Goal: Use online tool/utility: Utilize a website feature to perform a specific function

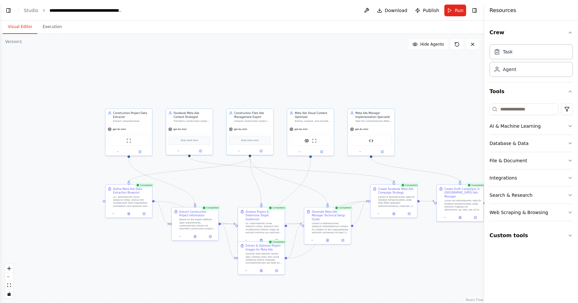
click at [451, 136] on div ".deletable-edge-delete-btn { width: 20px; height: 20px; border: 0px solid #ffff…" at bounding box center [242, 168] width 485 height 269
click at [364, 149] on button at bounding box center [360, 149] width 21 height 5
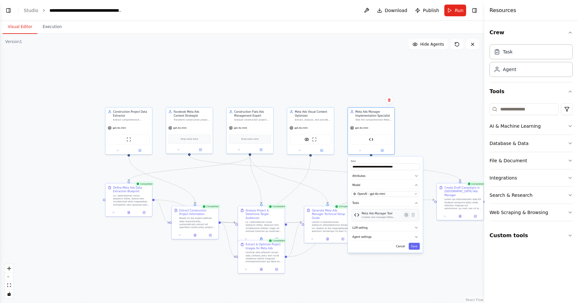
click at [406, 214] on icon at bounding box center [406, 214] width 1 height 1
click at [384, 196] on button "Advanced Options" at bounding box center [385, 199] width 69 height 7
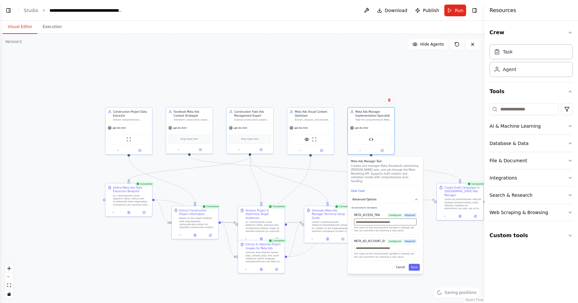
click at [392, 220] on input "text" at bounding box center [385, 221] width 62 height 7
paste input "**********"
type input "**********"
click at [379, 248] on div "The value of this environment variable is already set. You can override it by e…" at bounding box center [385, 251] width 62 height 14
click at [375, 245] on input "text" at bounding box center [385, 247] width 62 height 7
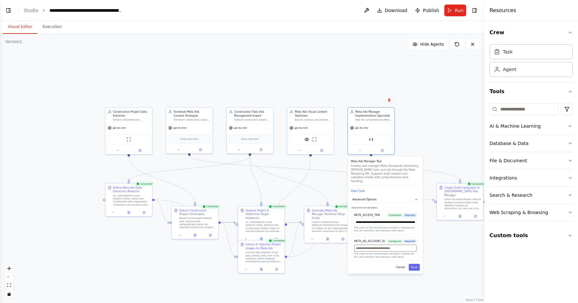
paste input "**********"
type input "**********"
click at [415, 264] on button "Save" at bounding box center [414, 267] width 11 height 7
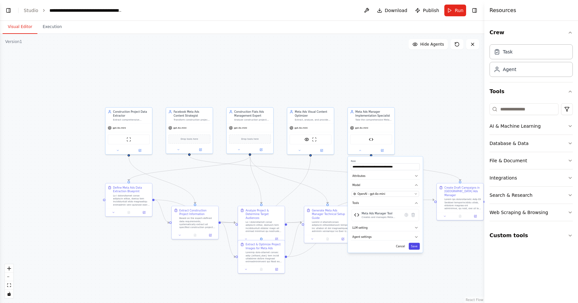
click at [416, 246] on button "Save" at bounding box center [414, 245] width 11 height 7
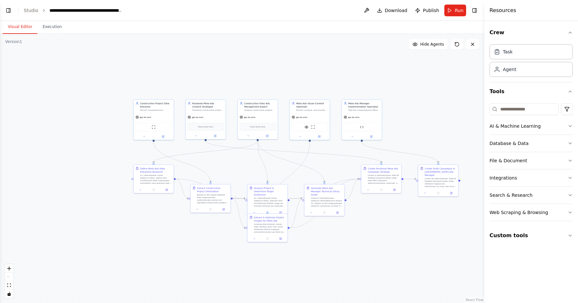
drag, startPoint x: 441, startPoint y: 257, endPoint x: 422, endPoint y: 228, distance: 34.7
click at [422, 228] on div ".deletable-edge-delete-btn { width: 20px; height: 20px; border: 0px solid #ffff…" at bounding box center [242, 168] width 485 height 269
click at [8, 10] on button "Toggle Left Sidebar" at bounding box center [8, 10] width 9 height 9
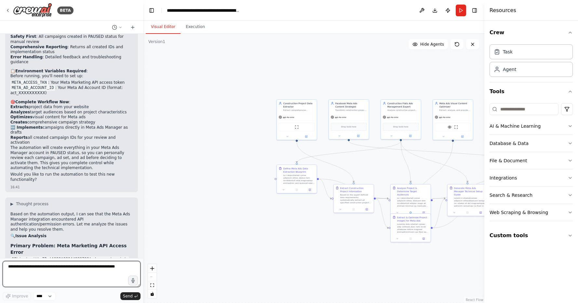
click at [54, 273] on textarea at bounding box center [72, 274] width 138 height 26
type textarea "**********"
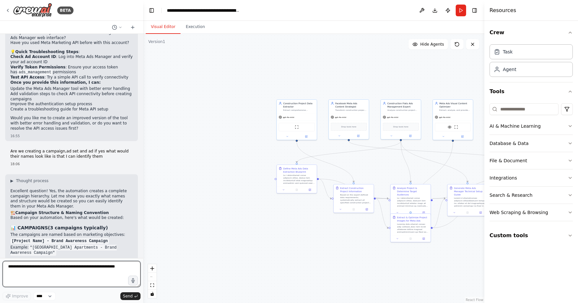
scroll to position [0, 0]
click at [46, 268] on textarea at bounding box center [72, 274] width 138 height 26
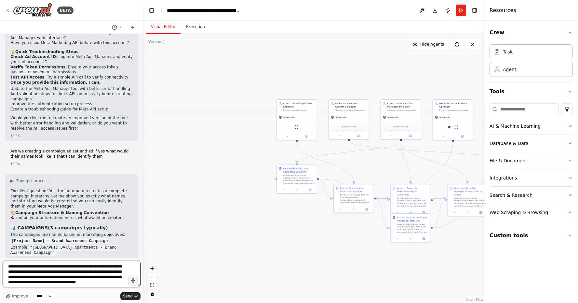
scroll to position [3, 0]
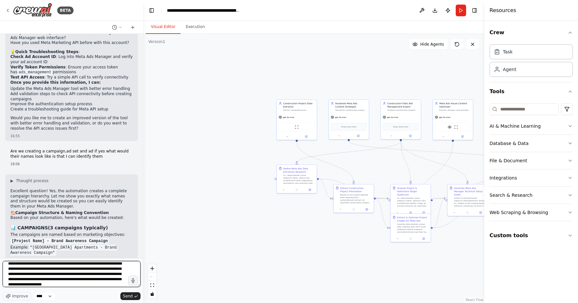
type textarea "**********"
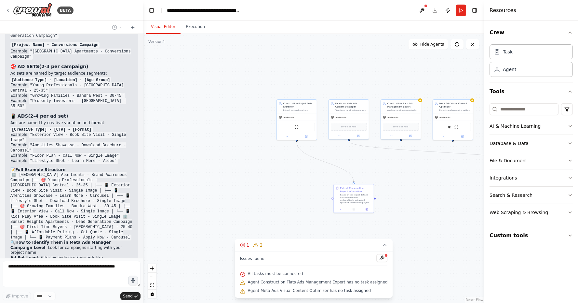
scroll to position [5924, 0]
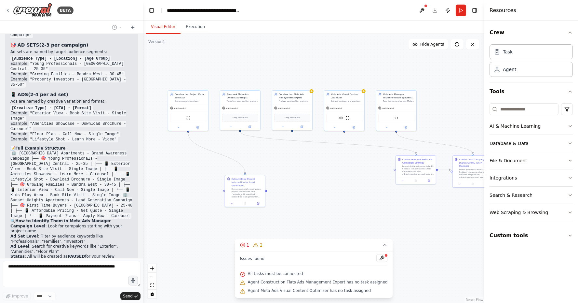
drag, startPoint x: 431, startPoint y: 207, endPoint x: 322, endPoint y: 198, distance: 109.4
click at [322, 198] on div ".deletable-edge-delete-btn { width: 20px; height: 20px; border: 0px solid #ffff…" at bounding box center [313, 168] width 341 height 269
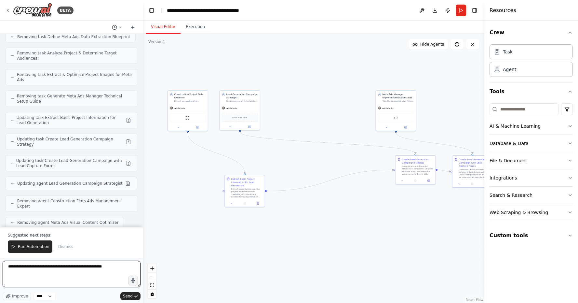
scroll to position [6383, 0]
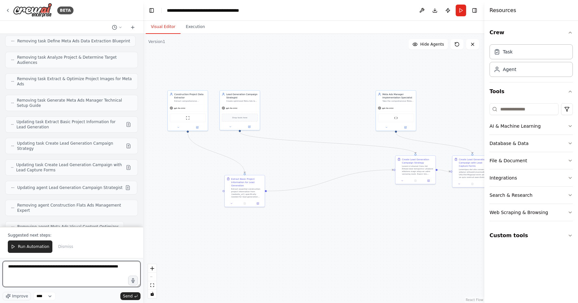
click at [105, 267] on textarea "**********" at bounding box center [72, 274] width 138 height 26
click at [109, 268] on textarea "**********" at bounding box center [72, 274] width 138 height 26
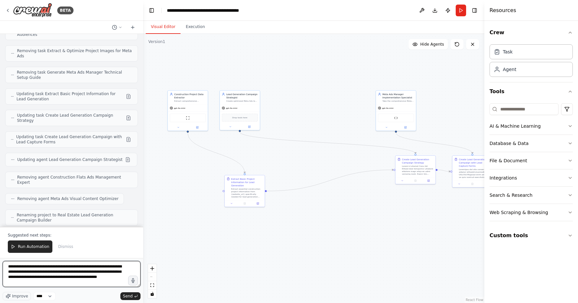
click at [56, 283] on textarea "**********" at bounding box center [72, 274] width 138 height 26
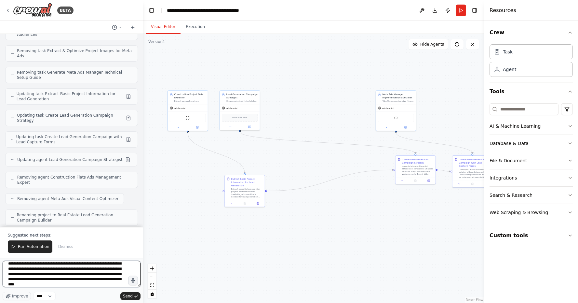
scroll to position [21, 0]
type textarea "**********"
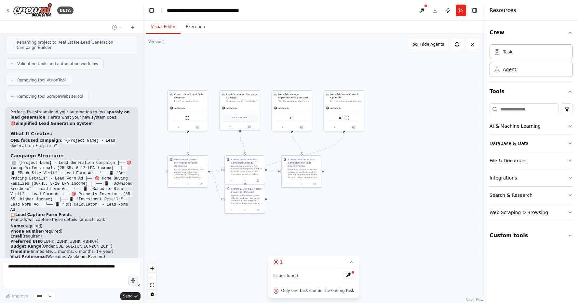
scroll to position [6579, 0]
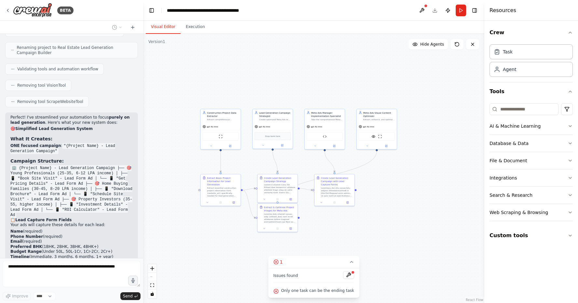
drag, startPoint x: 413, startPoint y: 187, endPoint x: 446, endPoint y: 206, distance: 37.2
click at [446, 206] on div ".deletable-edge-delete-btn { width: 20px; height: 20px; border: 0px solid #ffff…" at bounding box center [313, 168] width 341 height 269
click at [315, 146] on icon at bounding box center [315, 145] width 3 height 3
click at [323, 220] on span "Agent settings" at bounding box center [317, 219] width 17 height 3
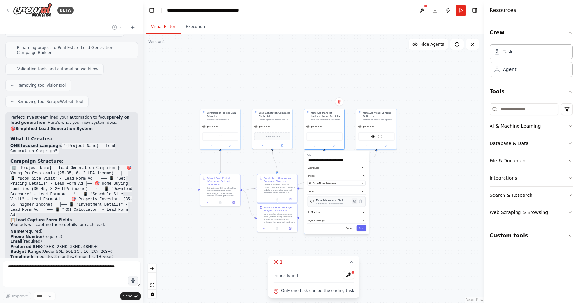
click at [355, 203] on icon at bounding box center [355, 201] width 4 height 4
click at [330, 186] on button "Advanced Options" at bounding box center [336, 188] width 59 height 6
click at [330, 185] on button "Advanced Options" at bounding box center [336, 188] width 59 height 6
click at [315, 179] on button "View Code" at bounding box center [313, 180] width 12 height 3
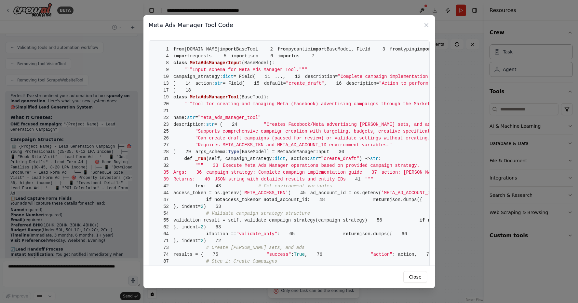
scroll to position [0, 0]
click at [429, 27] on icon at bounding box center [426, 25] width 7 height 7
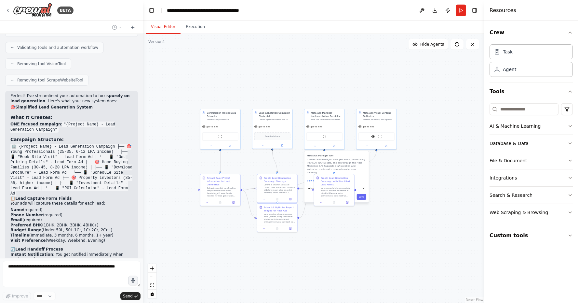
click at [345, 232] on div ".deletable-edge-delete-btn { width: 20px; height: 20px; border: 0px solid #ffff…" at bounding box center [313, 168] width 341 height 269
click at [315, 149] on div "Meta Ads Manager Implementation Specialist Take the comprehensive Meta Ads Mana…" at bounding box center [324, 128] width 41 height 41
click at [314, 147] on button at bounding box center [315, 145] width 19 height 4
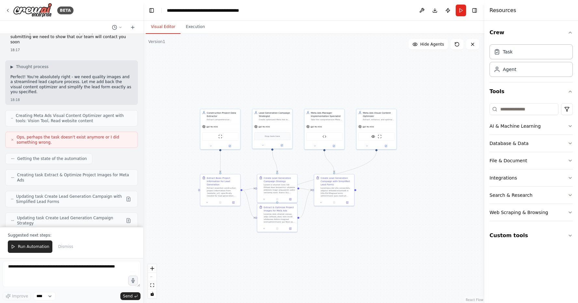
click at [179, 237] on div ".deletable-edge-delete-btn { width: 20px; height: 20px; border: 0px solid #ffff…" at bounding box center [313, 168] width 341 height 269
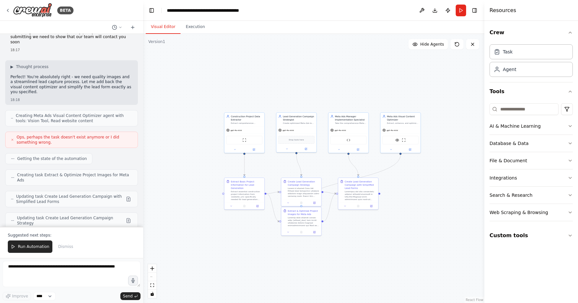
drag, startPoint x: 179, startPoint y: 237, endPoint x: 203, endPoint y: 241, distance: 24.3
click at [203, 241] on div ".deletable-edge-delete-btn { width: 20px; height: 20px; border: 0px solid #ffff…" at bounding box center [313, 168] width 341 height 269
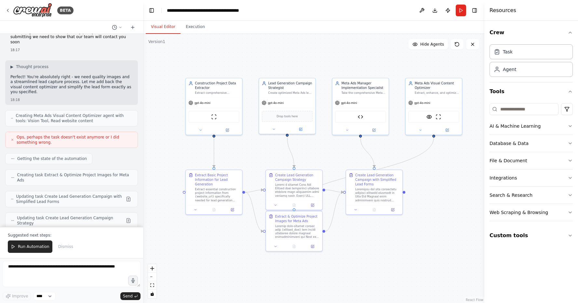
drag, startPoint x: 246, startPoint y: 222, endPoint x: 216, endPoint y: 232, distance: 31.6
click at [216, 232] on div ".deletable-edge-delete-btn { width: 20px; height: 20px; border: 0px solid #ffff…" at bounding box center [313, 168] width 341 height 269
click at [463, 10] on button "Run" at bounding box center [461, 11] width 10 height 12
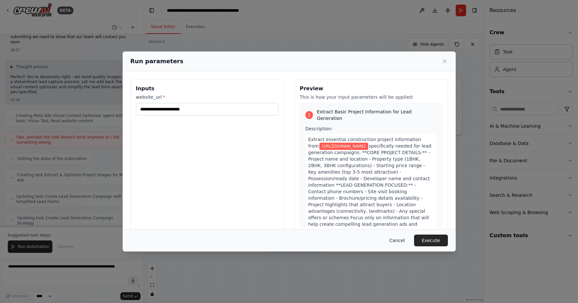
click at [398, 240] on button "Cancel" at bounding box center [397, 240] width 26 height 12
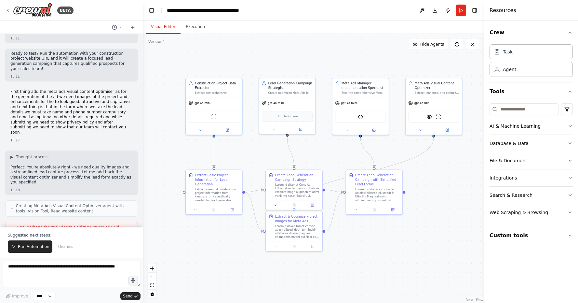
scroll to position [6927, 0]
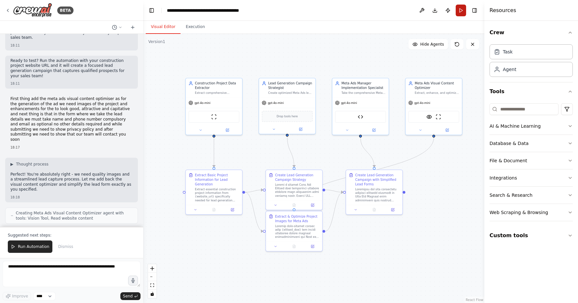
click at [459, 12] on button "Run" at bounding box center [461, 11] width 10 height 12
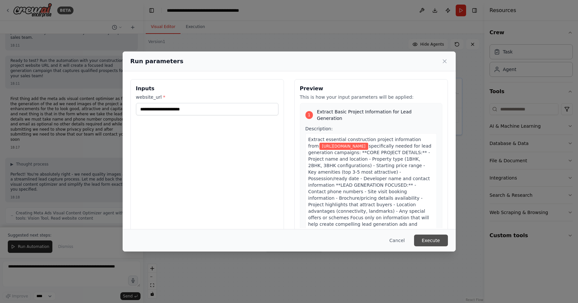
click at [434, 240] on button "Execute" at bounding box center [431, 240] width 34 height 12
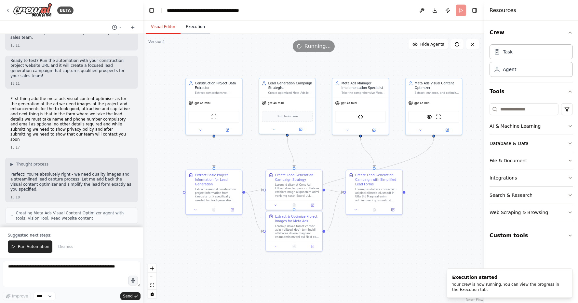
click at [197, 24] on button "Execution" at bounding box center [196, 27] width 30 height 14
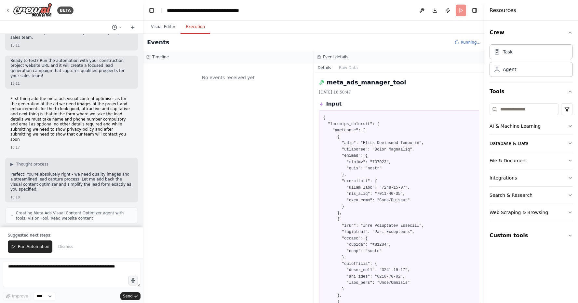
scroll to position [0, 0]
click at [156, 57] on h3 "Timeline" at bounding box center [160, 56] width 17 height 5
click at [347, 69] on button "Raw Data" at bounding box center [348, 67] width 27 height 9
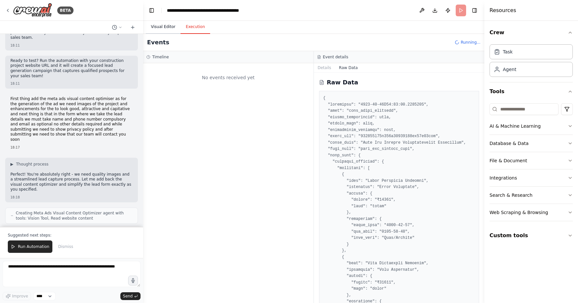
click at [161, 31] on button "Visual Editor" at bounding box center [163, 27] width 35 height 14
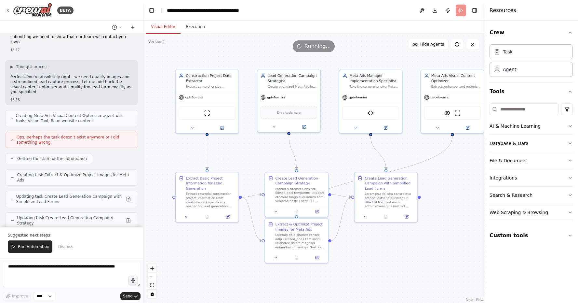
drag, startPoint x: 402, startPoint y: 255, endPoint x: 415, endPoint y: 267, distance: 17.3
click at [415, 267] on div ".deletable-edge-delete-btn { width: 20px; height: 20px; border: 0px solid #ffff…" at bounding box center [313, 168] width 341 height 269
click at [388, 48] on div "Running..." at bounding box center [313, 46] width 341 height 12
drag, startPoint x: 510, startPoint y: 3, endPoint x: 366, endPoint y: 53, distance: 152.1
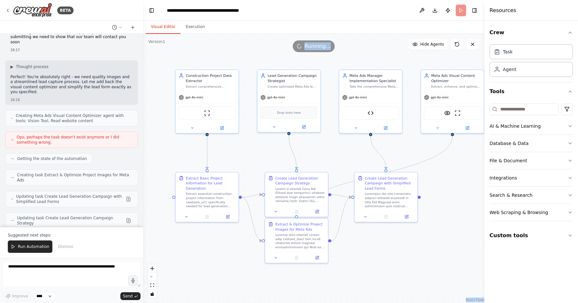
click at [366, 53] on div "Version 1 Show Tools Hide Agents .deletable-edge-delete-btn { width: 20px; heig…" at bounding box center [313, 168] width 341 height 269
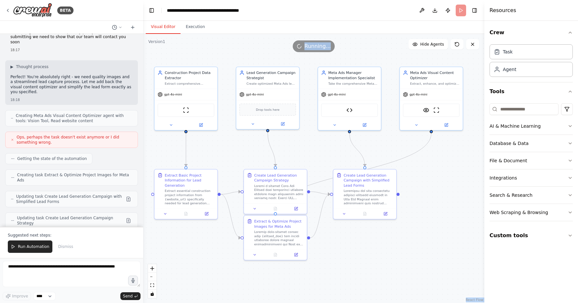
drag, startPoint x: 382, startPoint y: 60, endPoint x: 361, endPoint y: 57, distance: 21.4
click at [361, 56] on div ".deletable-edge-delete-btn { width: 20px; height: 20px; border: 0px solid #ffff…" at bounding box center [313, 168] width 341 height 269
click at [312, 47] on span "Running..." at bounding box center [318, 46] width 26 height 8
click at [424, 212] on div ".deletable-edge-delete-btn { width: 20px; height: 20px; border: 0px solid #ffff…" at bounding box center [313, 168] width 341 height 269
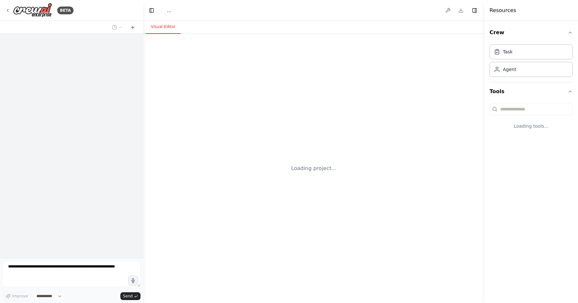
select select "****"
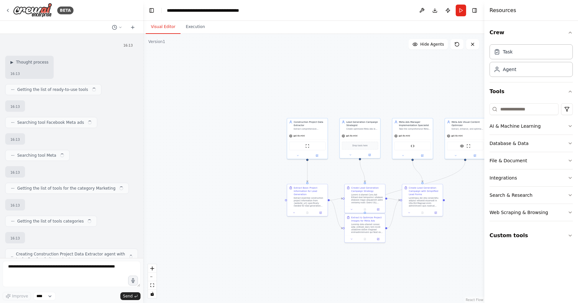
scroll to position [2870, 0]
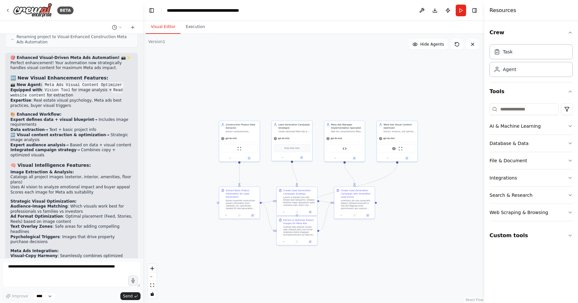
drag, startPoint x: 401, startPoint y: 171, endPoint x: 333, endPoint y: 173, distance: 68.1
click at [333, 173] on div ".deletable-edge-delete-btn { width: 20px; height: 20px; border: 0px solid #ffff…" at bounding box center [313, 168] width 341 height 269
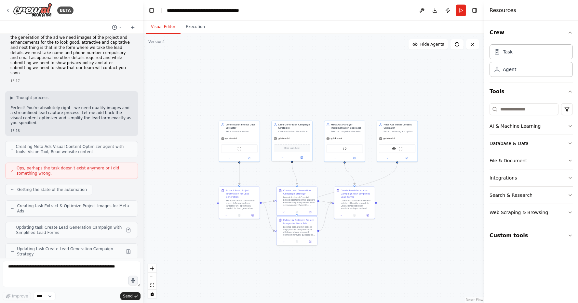
scroll to position [6993, 0]
click at [196, 27] on button "Execution" at bounding box center [196, 27] width 30 height 14
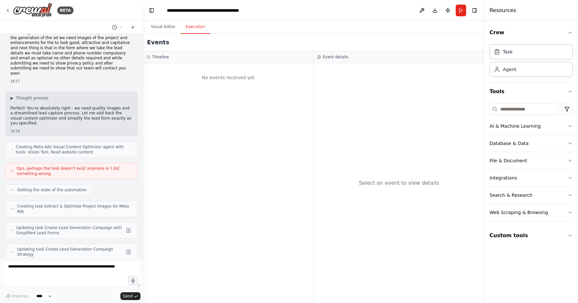
click at [331, 63] on div "Select an event to view details" at bounding box center [399, 183] width 171 height 240
click at [162, 25] on button "Visual Editor" at bounding box center [163, 27] width 35 height 14
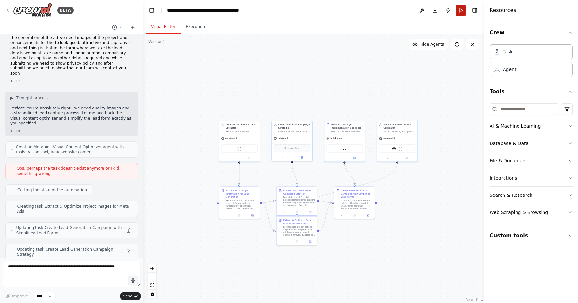
click at [462, 9] on button "Run" at bounding box center [461, 11] width 10 height 12
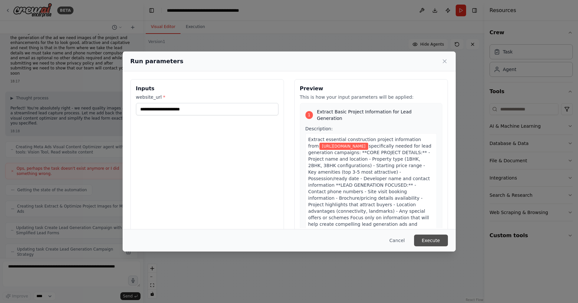
click at [424, 234] on button "Execute" at bounding box center [431, 240] width 34 height 12
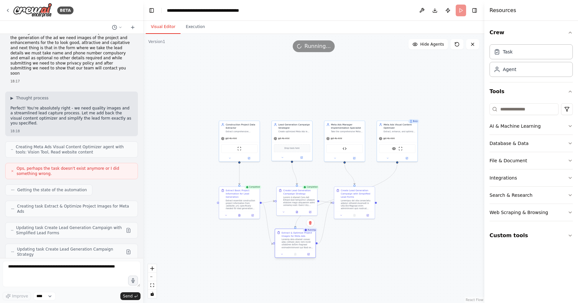
drag, startPoint x: 297, startPoint y: 229, endPoint x: 296, endPoint y: 242, distance: 12.7
click at [296, 242] on div at bounding box center [298, 243] width 32 height 10
click at [374, 240] on div ".deletable-edge-delete-btn { width: 20px; height: 20px; border: 0px solid #ffff…" at bounding box center [313, 168] width 341 height 269
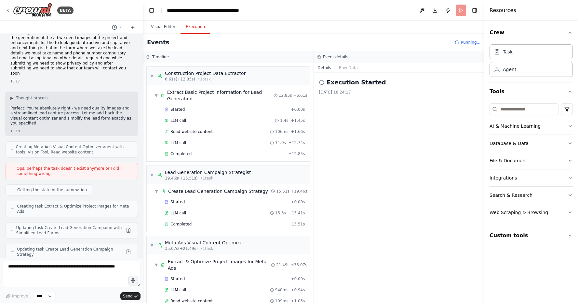
click at [190, 34] on button "Execution" at bounding box center [196, 27] width 30 height 14
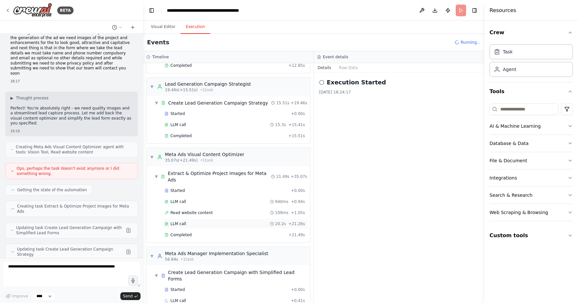
scroll to position [88, 0]
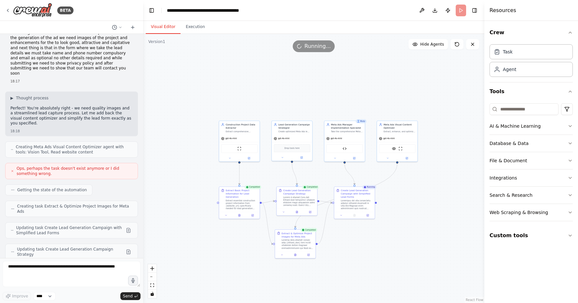
click at [175, 25] on button "Visual Editor" at bounding box center [163, 27] width 35 height 14
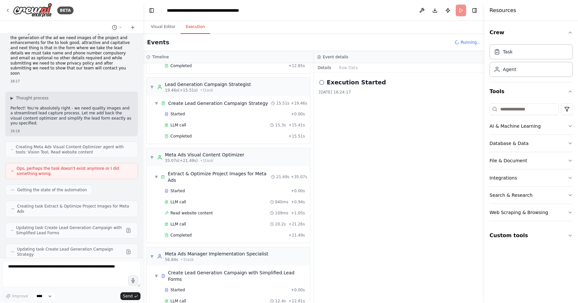
click at [188, 27] on button "Execution" at bounding box center [196, 27] width 30 height 14
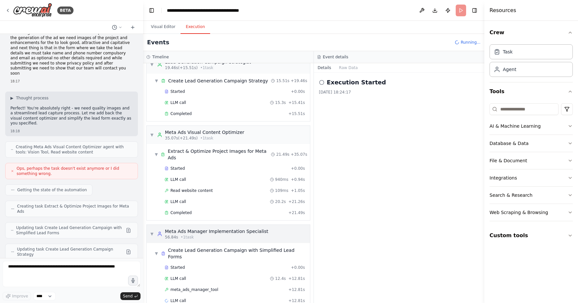
scroll to position [110, 0]
click at [202, 285] on div "meta_ads_manager_tool + 12.81s" at bounding box center [234, 290] width 145 height 10
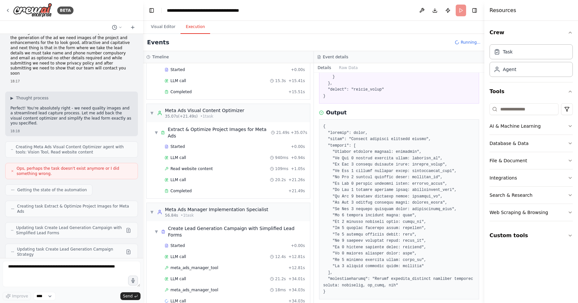
scroll to position [675, 0]
click at [271, 276] on div "LLM call 21.2s + 34.01s" at bounding box center [235, 278] width 141 height 5
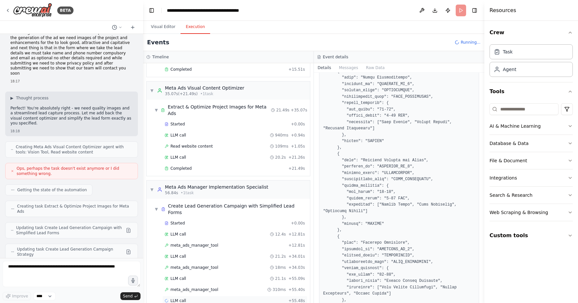
scroll to position [154, 0]
click at [251, 287] on div "meta_ads_manager_tool 310ms + 55.40s" at bounding box center [235, 289] width 141 height 5
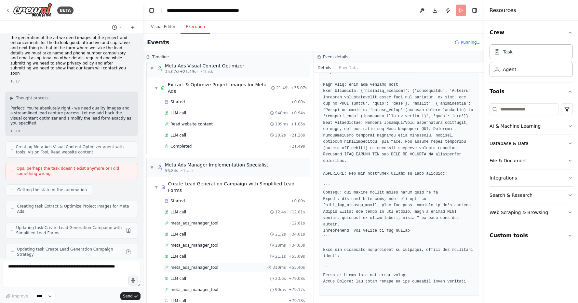
scroll to position [176, 0]
click at [288, 274] on div "LLM call 23.6s + 79.08s" at bounding box center [234, 279] width 145 height 10
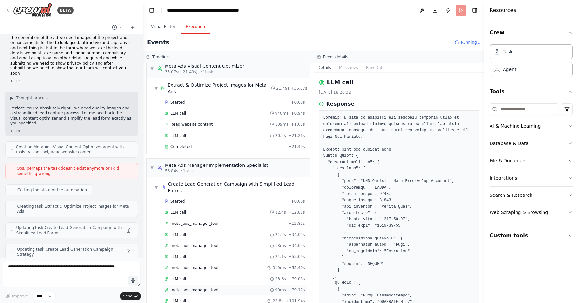
click at [295, 285] on div "meta_ads_manager_tool 90ms + 79.17s" at bounding box center [234, 290] width 145 height 10
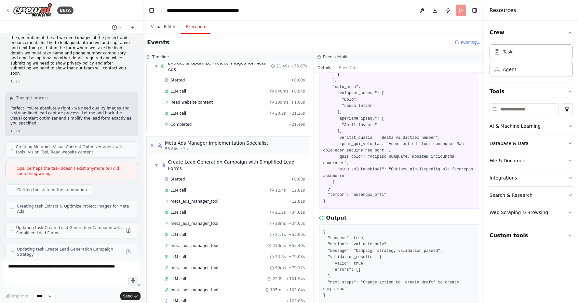
scroll to position [0, 0]
click at [296, 287] on span "+ 102.04s" at bounding box center [295, 289] width 19 height 5
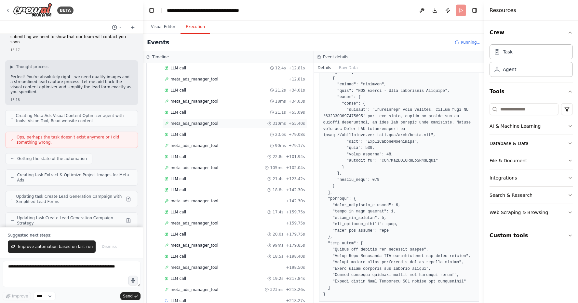
scroll to position [320, 0]
click at [278, 287] on span "323ms" at bounding box center [276, 289] width 13 height 5
click at [266, 287] on div "meta_ads_manager_tool 323ms + 218.26s" at bounding box center [235, 289] width 141 height 5
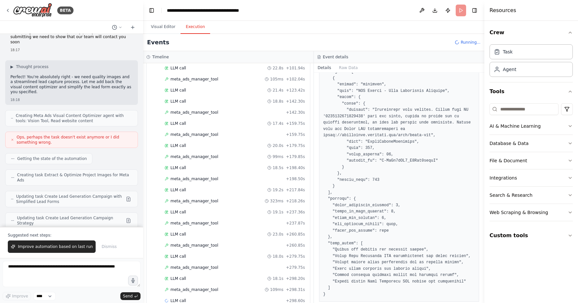
scroll to position [409, 0]
click at [283, 287] on span "109ms" at bounding box center [276, 289] width 13 height 5
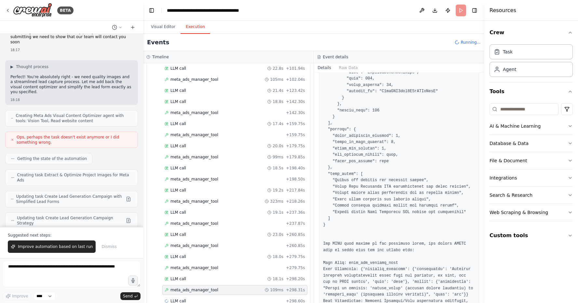
scroll to position [1031, 0]
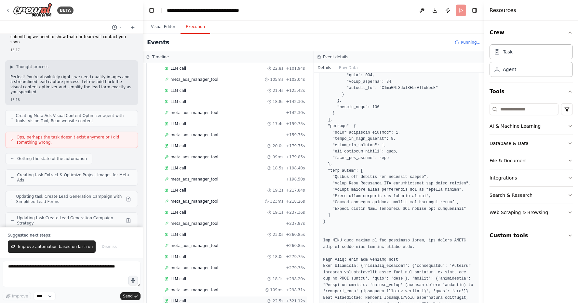
click at [257, 298] on div "LLM call 22.5s + 321.12s" at bounding box center [235, 300] width 141 height 5
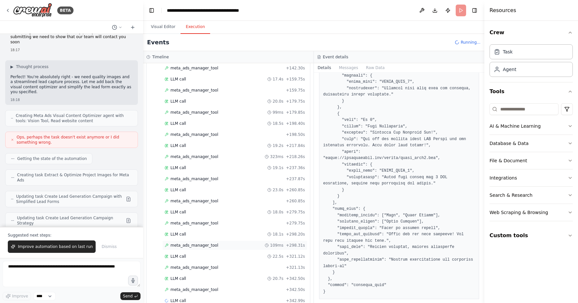
scroll to position [453, 0]
click at [275, 285] on div "meta_ads_manager_tool + 342.50s" at bounding box center [234, 290] width 145 height 10
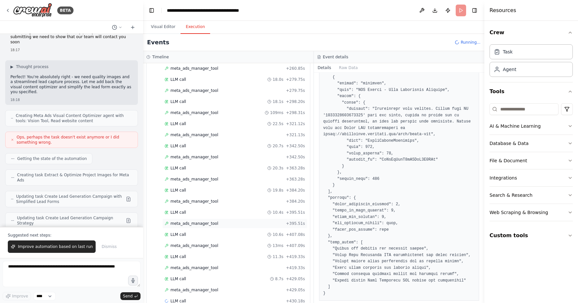
scroll to position [0, 0]
click at [267, 285] on div "meta_ads_manager_tool + 429.05s" at bounding box center [234, 290] width 145 height 10
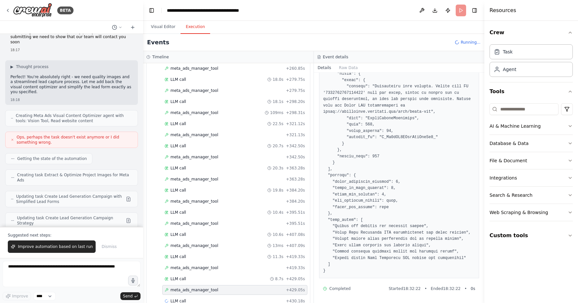
scroll to position [582, 0]
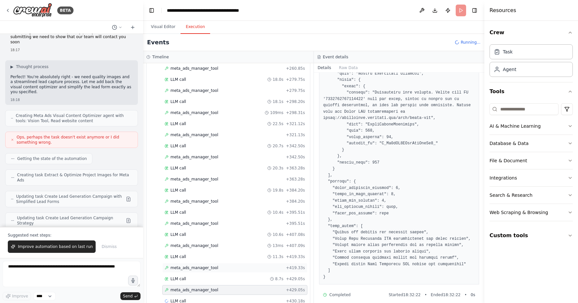
click at [271, 265] on div "meta_ads_manager_tool + 419.33s" at bounding box center [235, 267] width 141 height 5
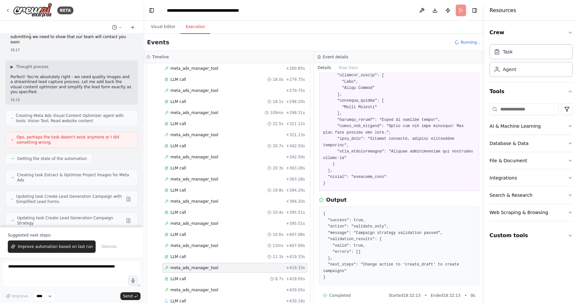
scroll to position [372, 0]
click at [258, 285] on div "meta_ads_manager_tool + 429.05s" at bounding box center [234, 290] width 145 height 10
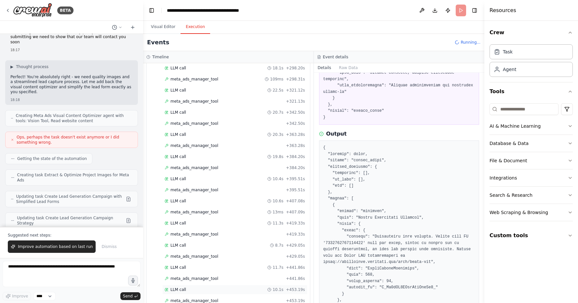
scroll to position [619, 0]
click at [288, 298] on span "+ 453.19s" at bounding box center [295, 300] width 19 height 5
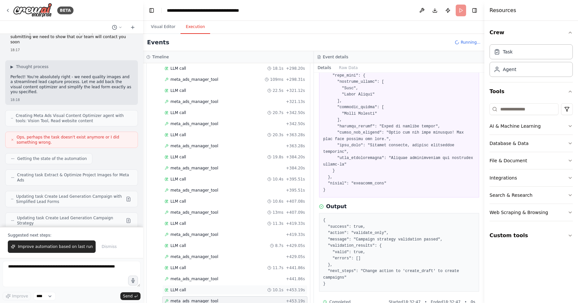
scroll to position [0, 0]
click at [290, 298] on span "+ 453.19s" at bounding box center [295, 300] width 19 height 5
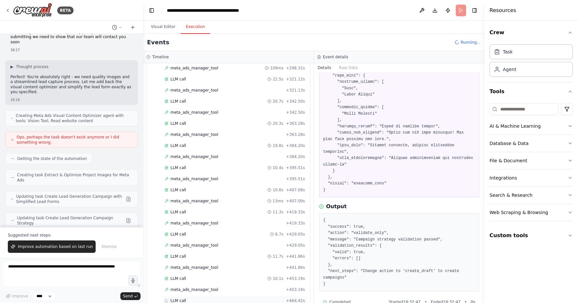
scroll to position [630, 0]
click at [292, 285] on div "meta_ads_manager_tool + 453.19s" at bounding box center [234, 290] width 145 height 10
click at [288, 276] on span "+ 453.19s" at bounding box center [295, 278] width 19 height 5
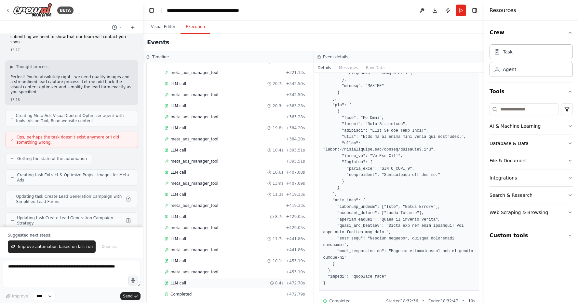
scroll to position [648, 0]
click at [282, 281] on span "8.4s" at bounding box center [279, 283] width 8 height 5
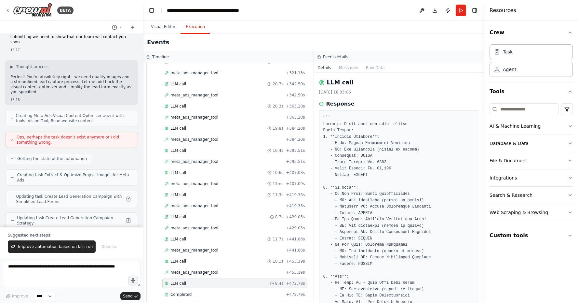
scroll to position [0, 0]
click at [279, 292] on div "Completed" at bounding box center [224, 294] width 119 height 5
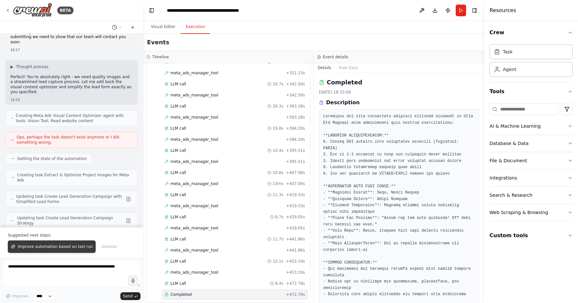
click at [55, 248] on span "Improve automation based on last run" at bounding box center [55, 246] width 75 height 5
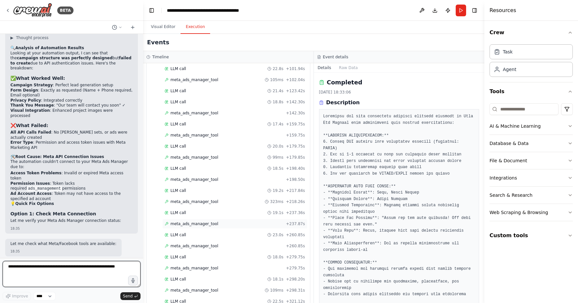
scroll to position [7628, 0]
